Goal: Find specific page/section: Find specific page/section

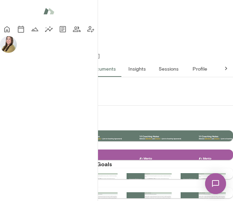
scroll to position [427, 0]
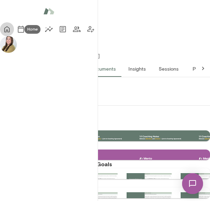
click at [14, 29] on button "Home" at bounding box center [7, 29] width 14 height 14
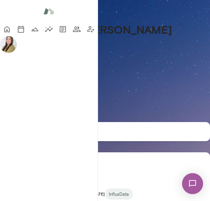
scroll to position [302, 0]
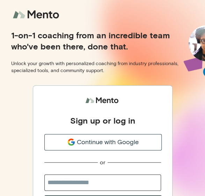
click at [121, 138] on span "Continue with Google" at bounding box center [108, 142] width 62 height 9
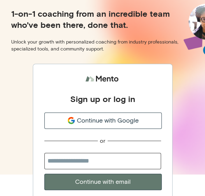
scroll to position [32, 0]
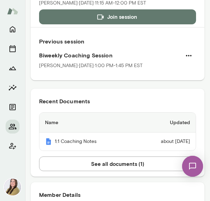
scroll to position [105, 0]
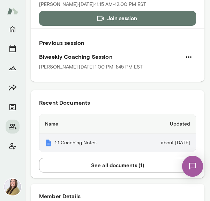
click at [92, 144] on th "1:1 Coaching Notes" at bounding box center [86, 143] width 95 height 18
